Goal: Navigation & Orientation: Understand site structure

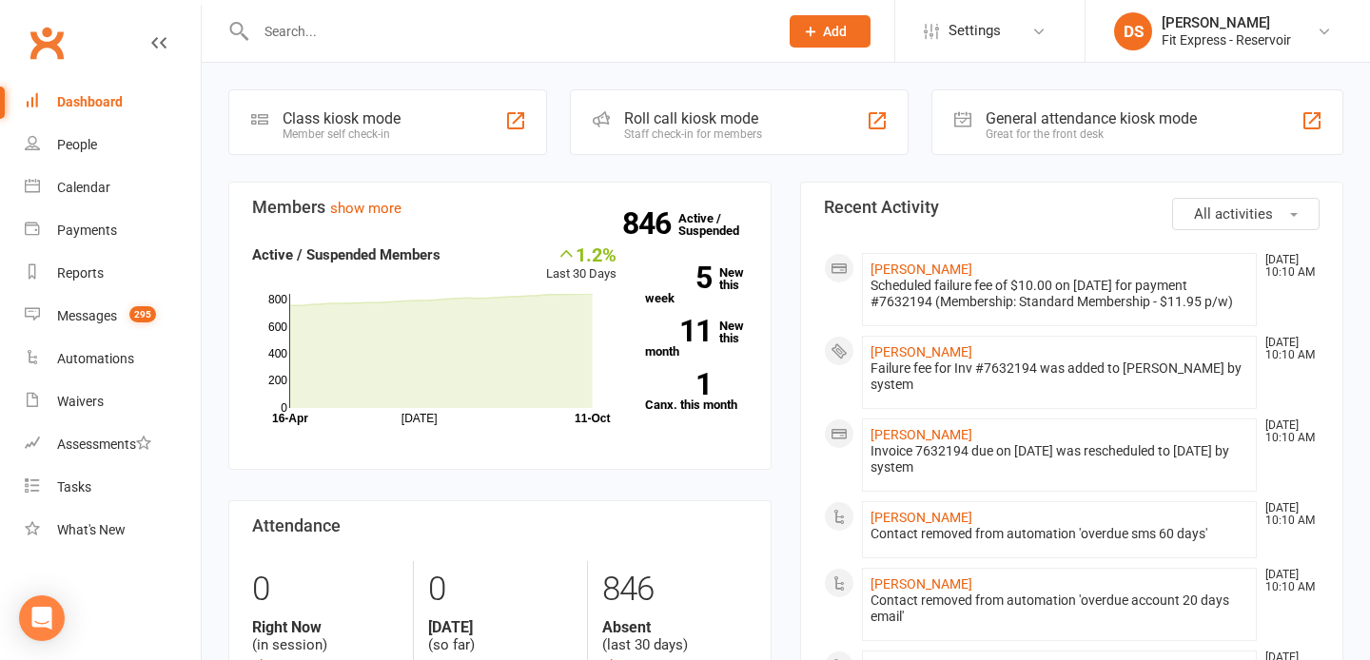
click at [43, 37] on link "Clubworx" at bounding box center [47, 43] width 48 height 48
click at [56, 47] on link "Clubworx" at bounding box center [47, 43] width 48 height 48
click at [43, 53] on link "Clubworx" at bounding box center [47, 43] width 48 height 48
